Goal: Transaction & Acquisition: Purchase product/service

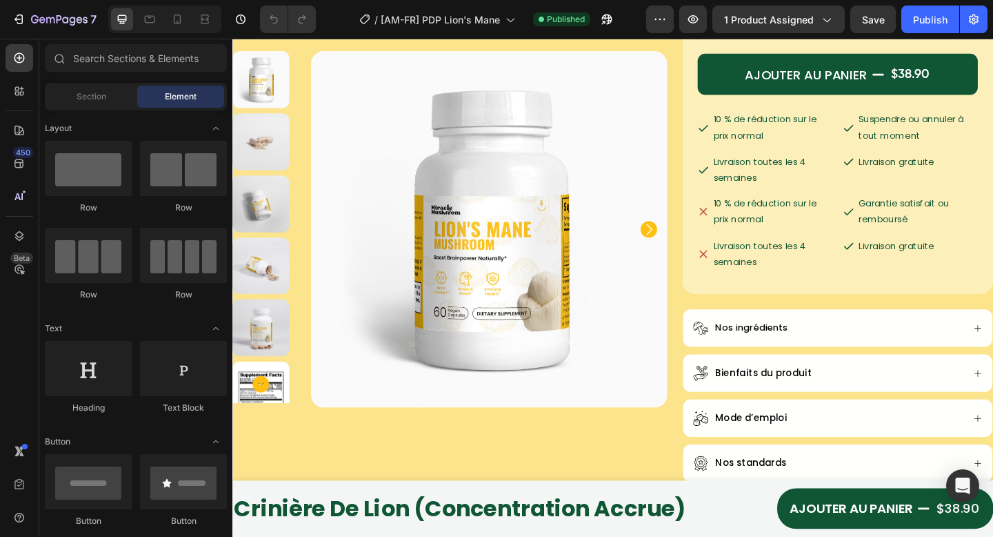
scroll to position [524, 0]
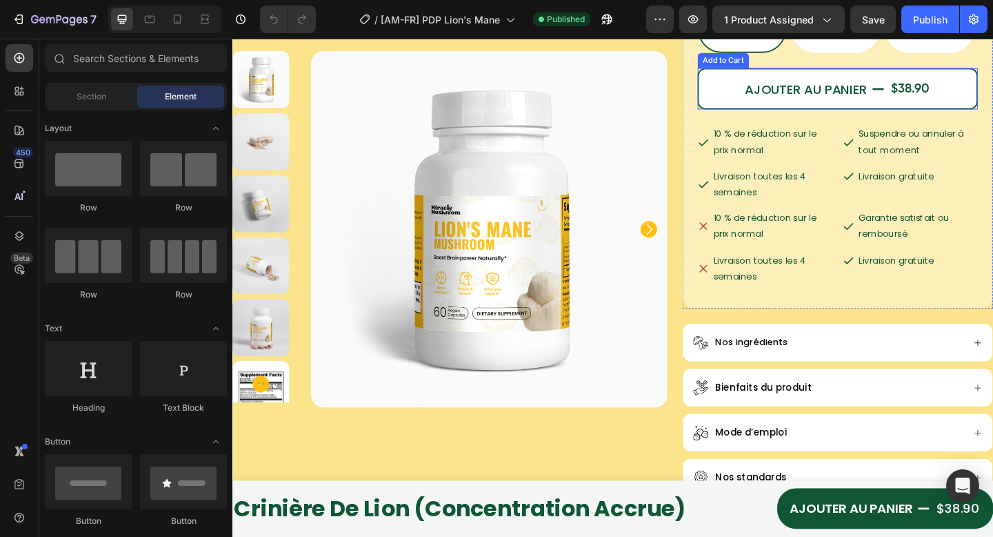
click at [781, 116] on button "AJOUTER AU PANIER $38.90" at bounding box center [891, 93] width 305 height 45
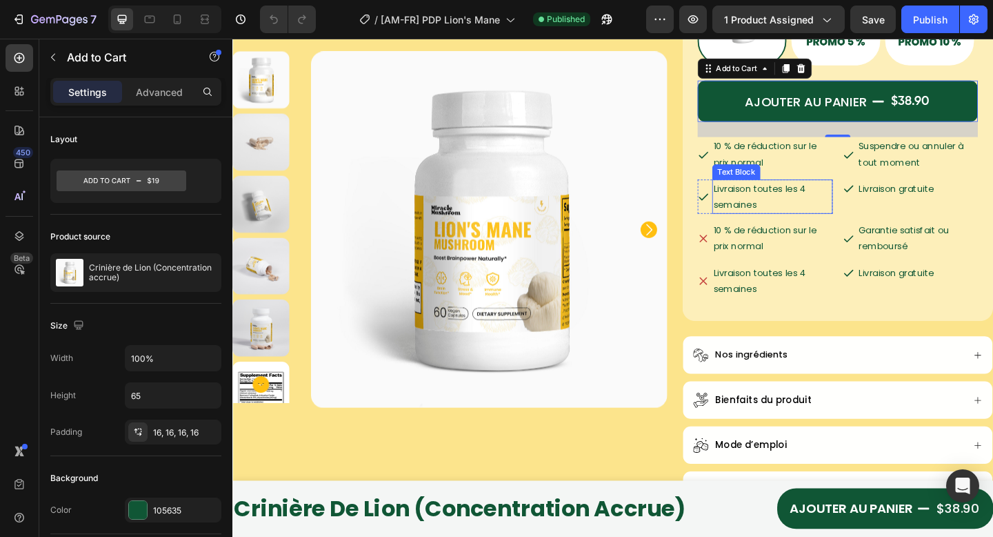
scroll to position [286, 0]
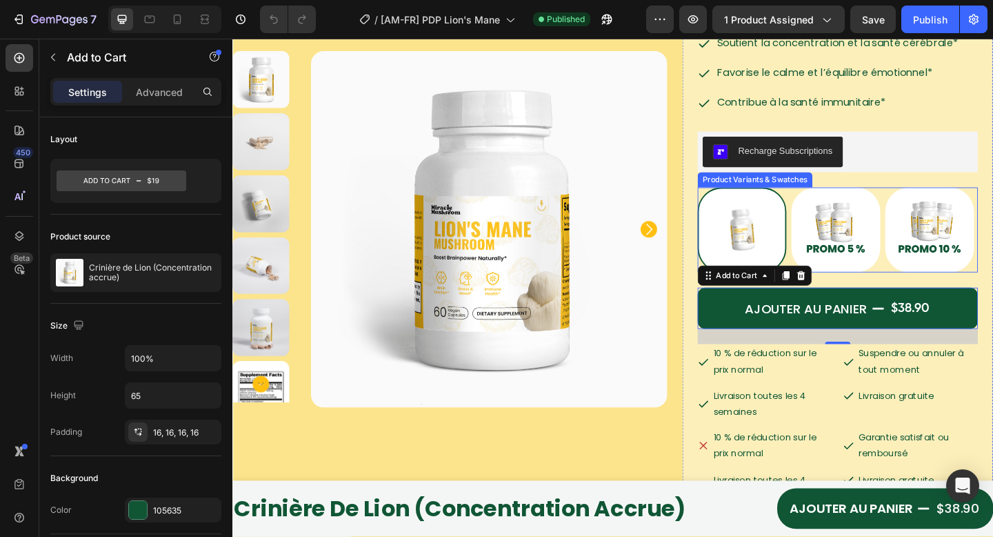
click at [899, 279] on img at bounding box center [889, 247] width 97 height 92
click at [841, 201] on input "Buy 2 Lion's mane Bottle get 5% Buy 2 Lion's mane Bottle get 5%" at bounding box center [840, 200] width 1 height 1
radio input "true"
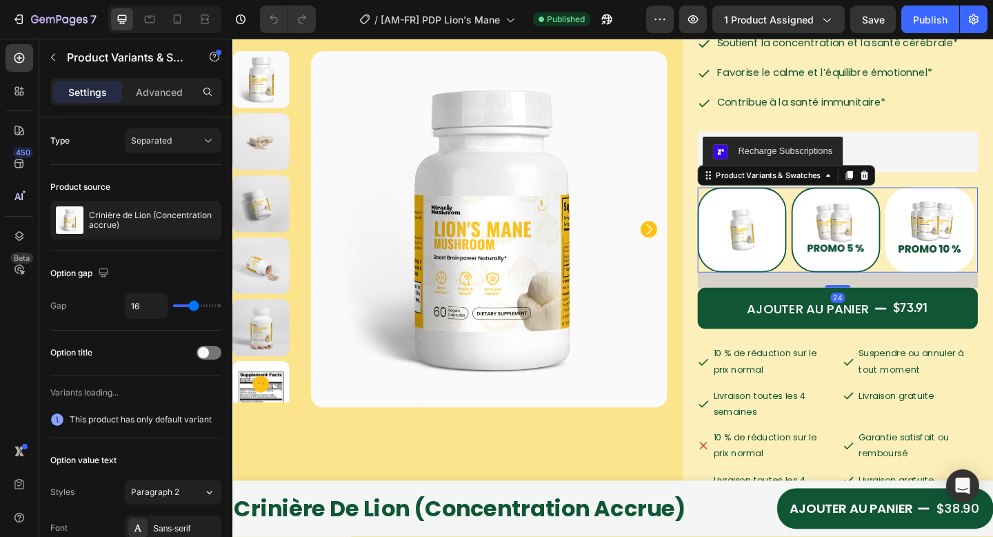
click at [776, 278] on img at bounding box center [787, 247] width 94 height 90
click at [739, 201] on input "Buy 1 Lion's mane Bottle Buy 1 Lion's mane Bottle" at bounding box center [738, 200] width 1 height 1
radio input "true"
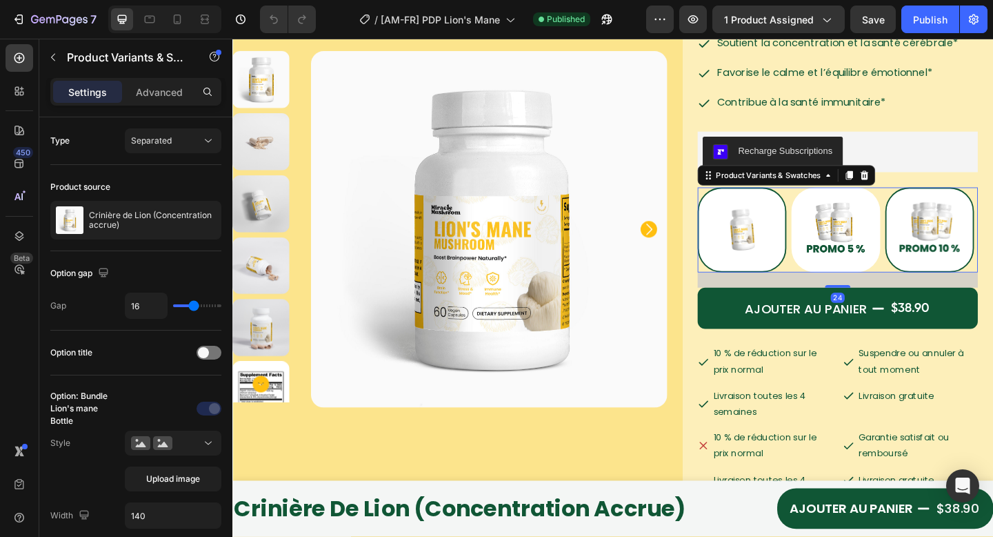
click at [944, 292] on img at bounding box center [991, 247] width 94 height 90
click at [942, 201] on input "Buy 3 Lion's mane Bottle get 10% Buy 3 Lion's mane Bottle get 10%" at bounding box center [942, 200] width 1 height 1
radio input "true"
click at [865, 293] on div "Buy 1 Lion's mane Bottle Buy 1 Lion's mane Bottle Buy 2 Lion's mane Bottle get …" at bounding box center [891, 247] width 305 height 92
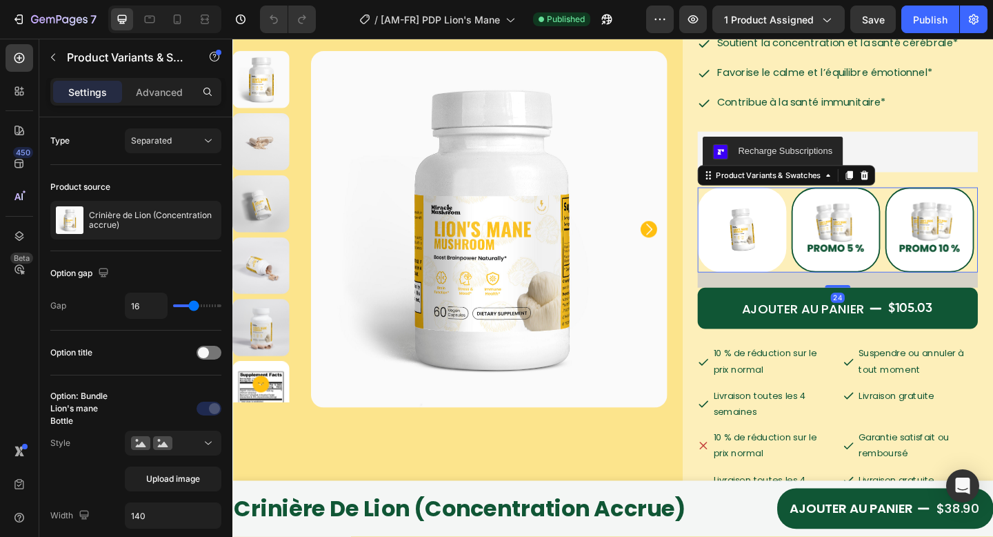
click at [916, 272] on img at bounding box center [889, 247] width 94 height 90
click at [841, 201] on input "Buy 2 Lion's mane Bottle get 5% Buy 2 Lion's mane Bottle get 5%" at bounding box center [840, 200] width 1 height 1
radio input "true"
